Goal: Navigation & Orientation: Find specific page/section

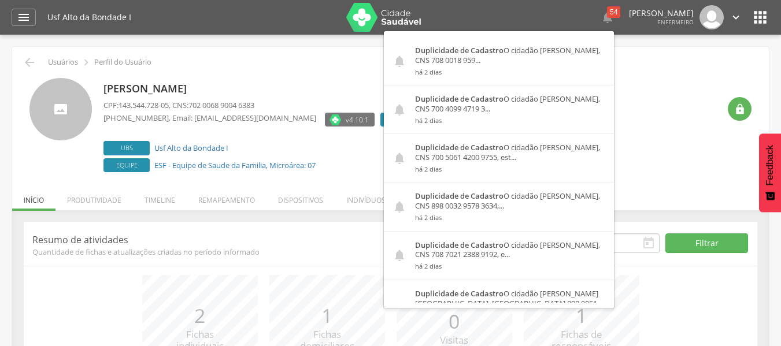
scroll to position [1677, 0]
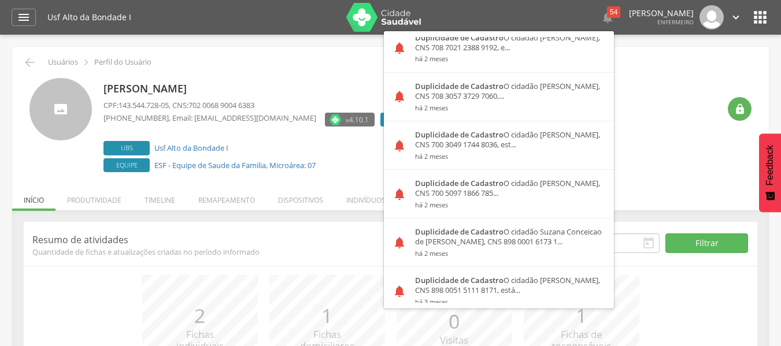
click at [639, 68] on div " Usuários  Perfil do Usuário" at bounding box center [391, 63] width 740 height 14
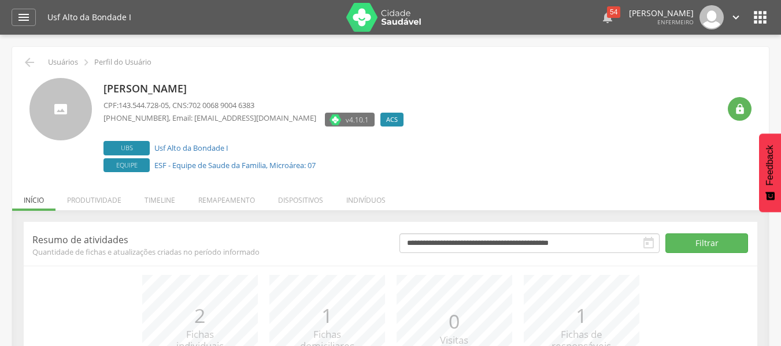
click at [607, 10] on div "54" at bounding box center [613, 12] width 13 height 12
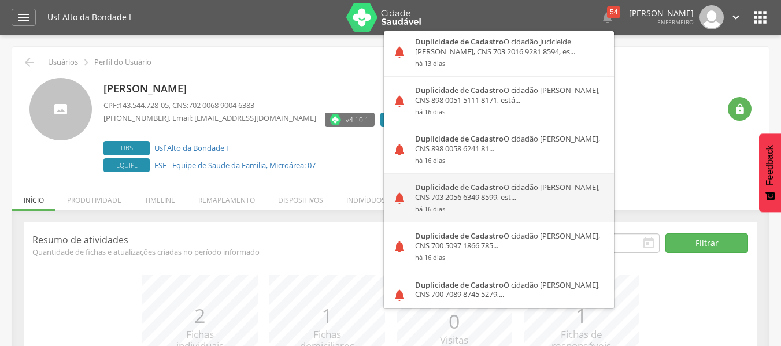
scroll to position [463, 0]
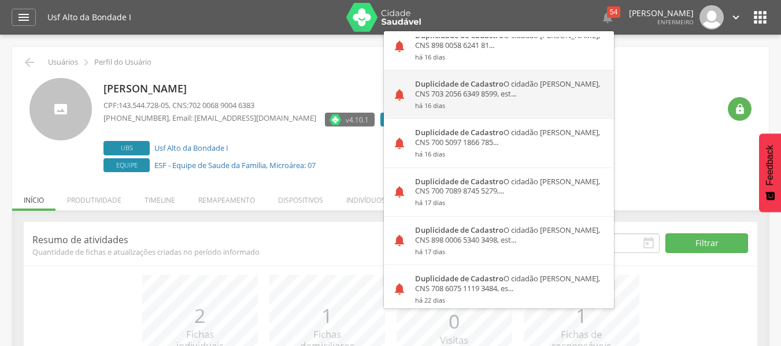
click at [539, 86] on div "Duplicidade de Cadastro O cidadão [PERSON_NAME], CNS 703 2056 6349 8599, est...…" at bounding box center [511, 95] width 208 height 48
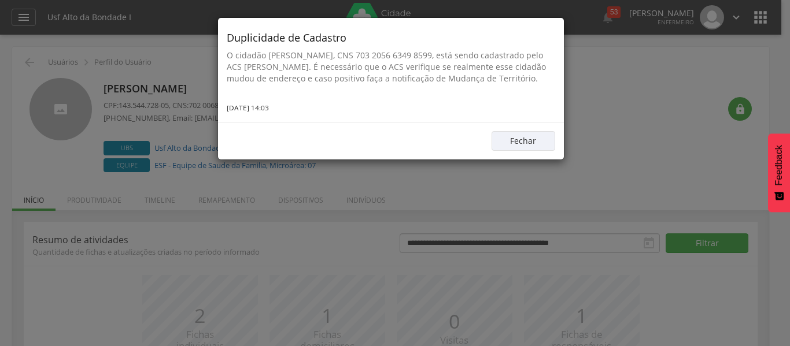
click at [607, 102] on div "Duplicidade de Cadastro O cidadão [PERSON_NAME], CNS 703 2056 6349 8599, está s…" at bounding box center [395, 173] width 790 height 346
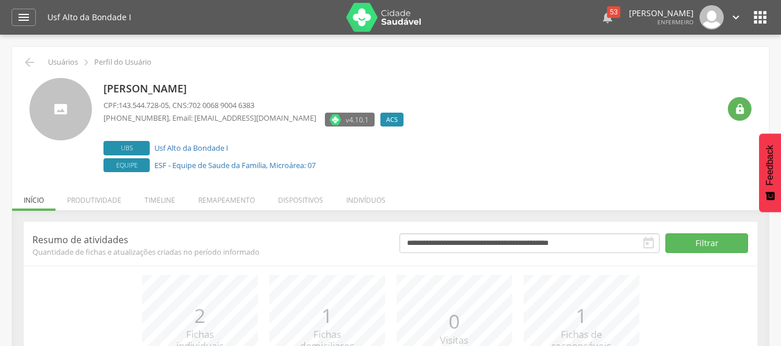
click at [607, 17] on div "53" at bounding box center [613, 12] width 13 height 12
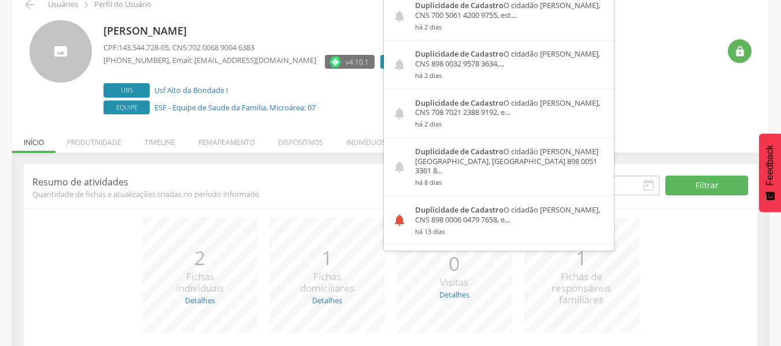
scroll to position [0, 0]
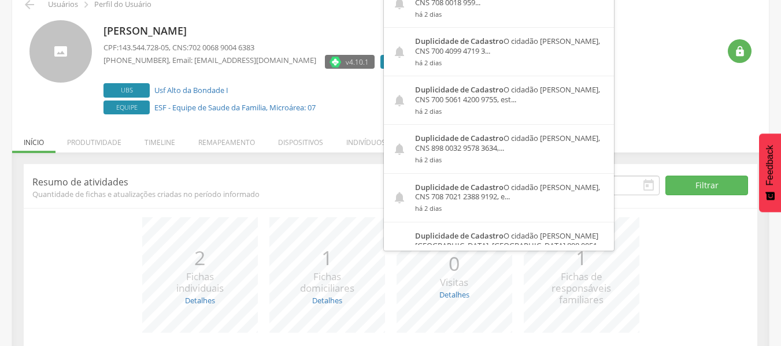
click at [287, 167] on div "**********" at bounding box center [391, 290] width 734 height 253
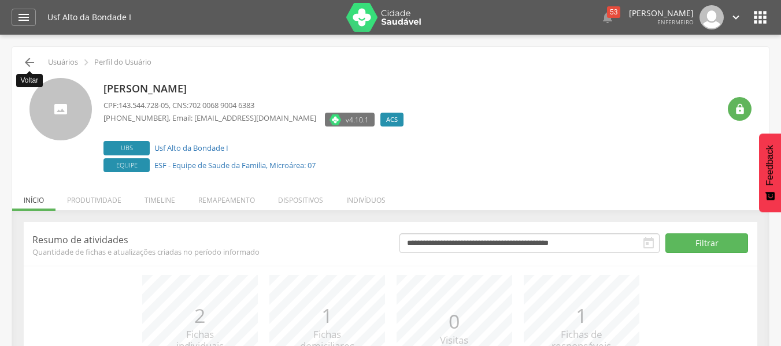
click at [28, 60] on icon "" at bounding box center [30, 63] width 14 height 14
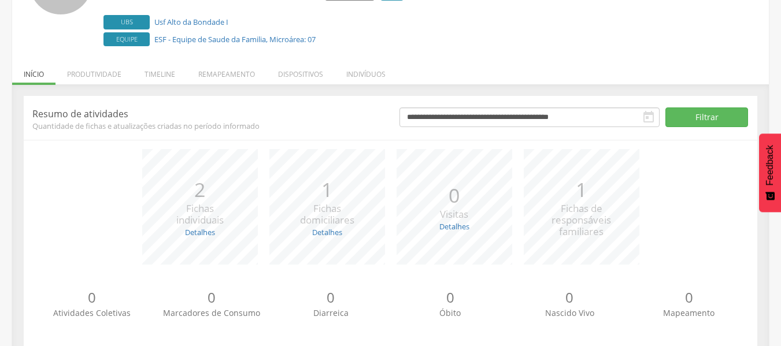
scroll to position [146, 0]
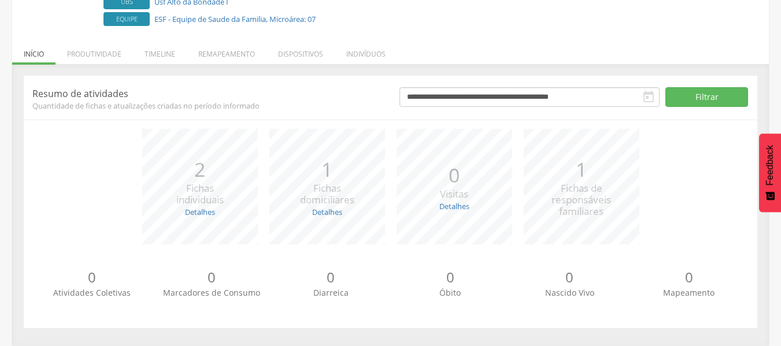
click at [114, 58] on li "Produtividade" at bounding box center [95, 51] width 78 height 27
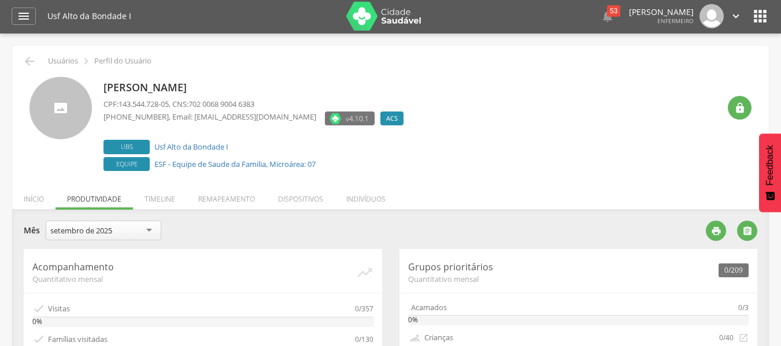
scroll to position [0, 0]
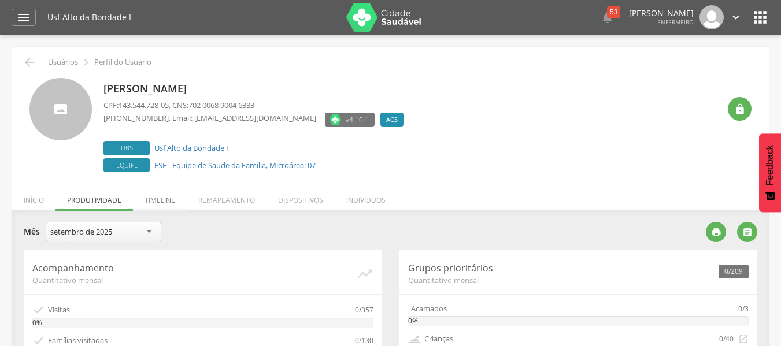
click at [160, 199] on li "Timeline" at bounding box center [160, 197] width 54 height 27
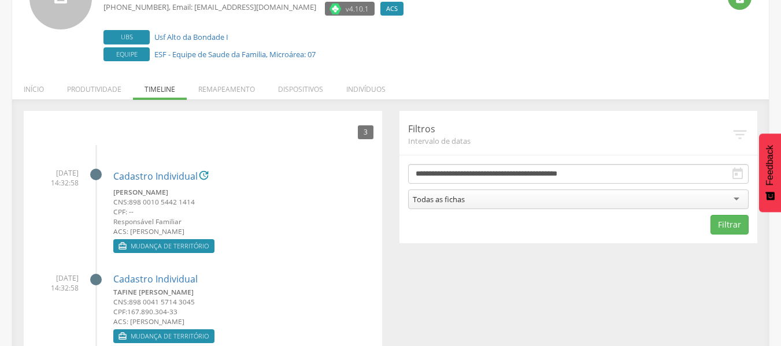
scroll to position [110, 0]
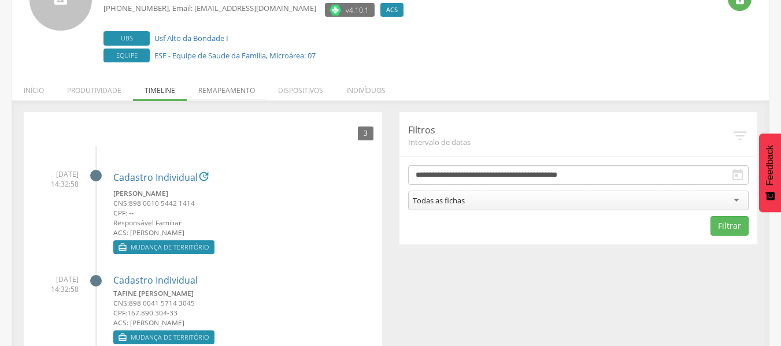
click at [231, 89] on li "Remapeamento" at bounding box center [227, 87] width 80 height 27
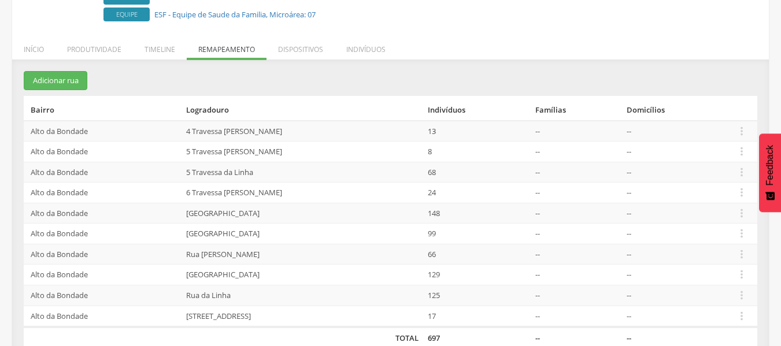
scroll to position [171, 0]
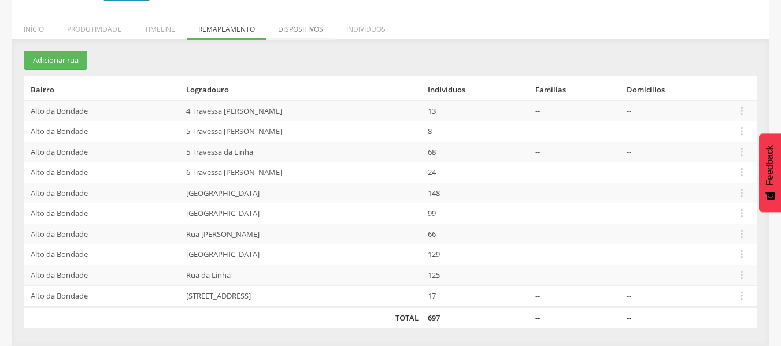
click at [296, 32] on li "Dispositivos" at bounding box center [301, 26] width 68 height 27
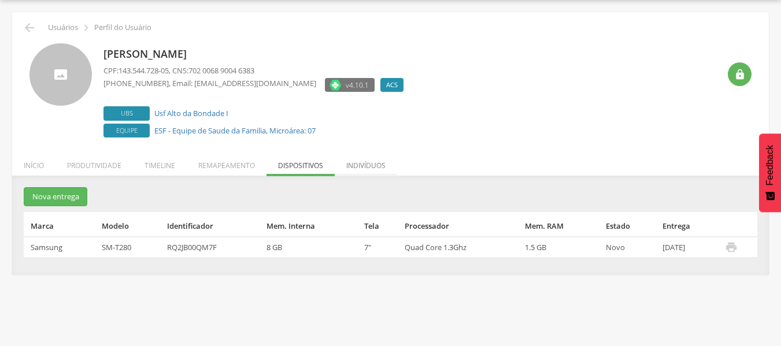
click at [355, 168] on li "Indivíduos" at bounding box center [366, 162] width 62 height 27
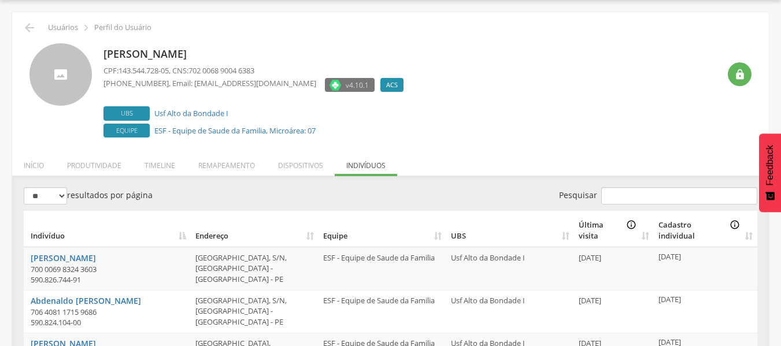
scroll to position [171, 0]
